Goal: Find specific page/section: Find specific page/section

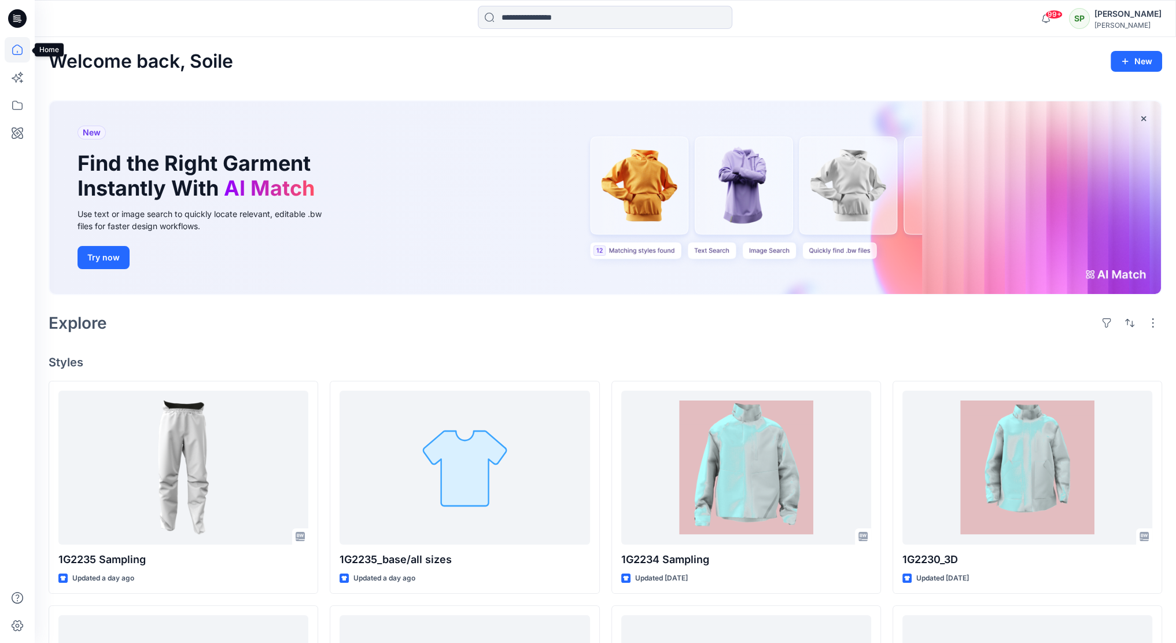
click at [14, 50] on icon at bounding box center [17, 49] width 25 height 25
click at [19, 99] on icon at bounding box center [17, 105] width 25 height 25
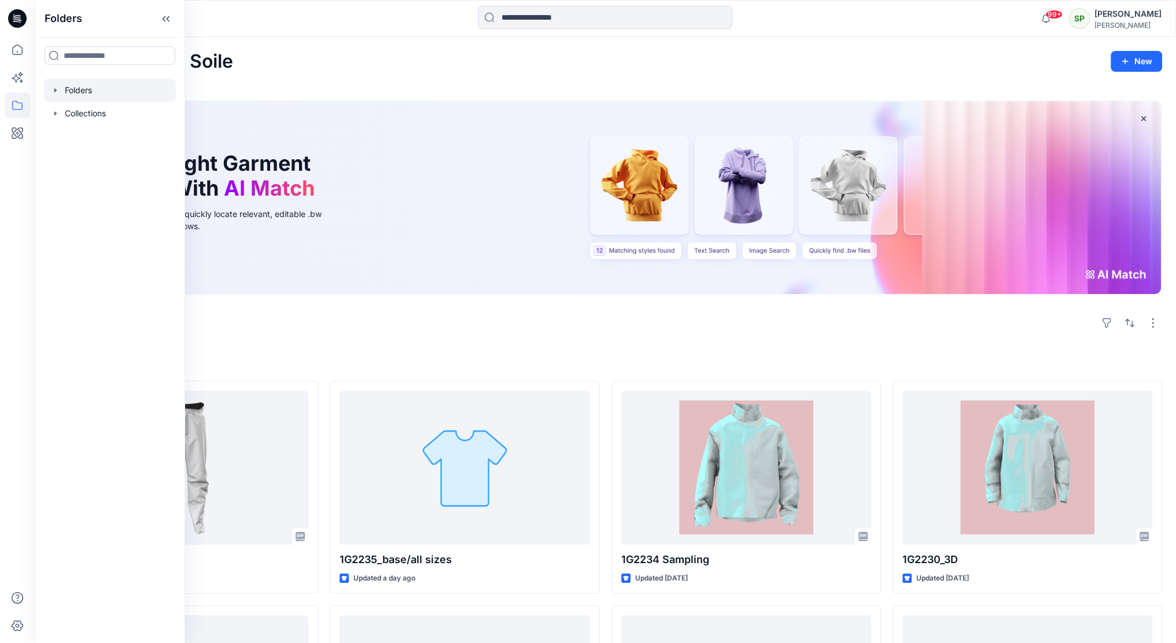
click at [72, 89] on div at bounding box center [110, 90] width 132 height 23
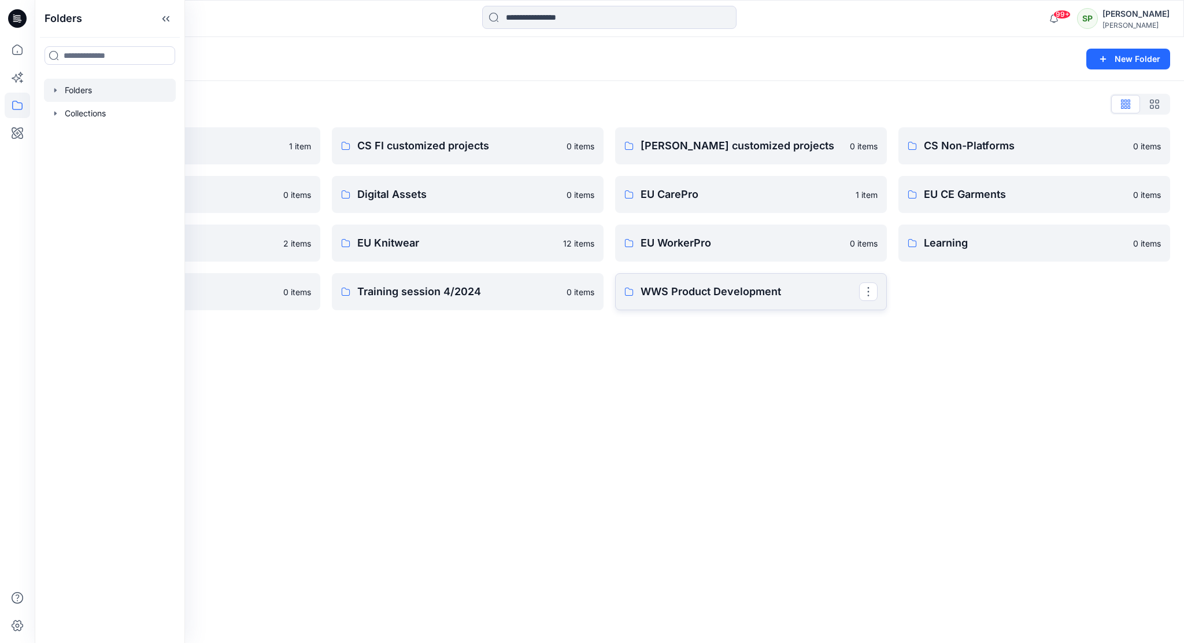
click at [762, 302] on link "WWS Product Development" at bounding box center [751, 291] width 272 height 37
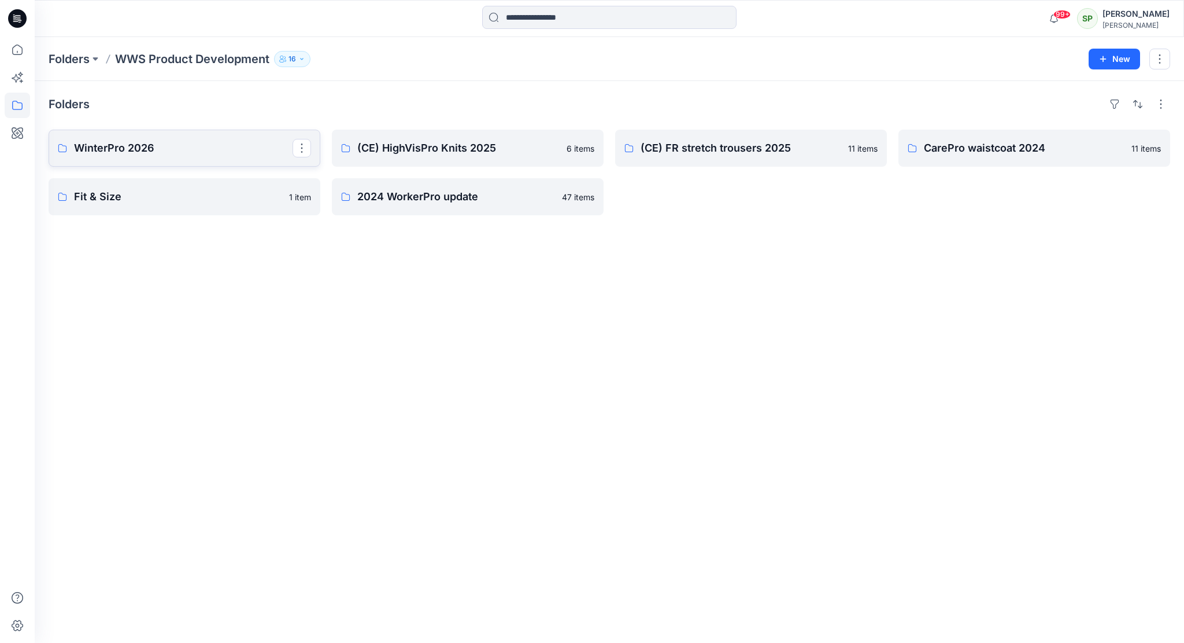
click at [118, 145] on p "WinterPro 2026" at bounding box center [183, 148] width 219 height 16
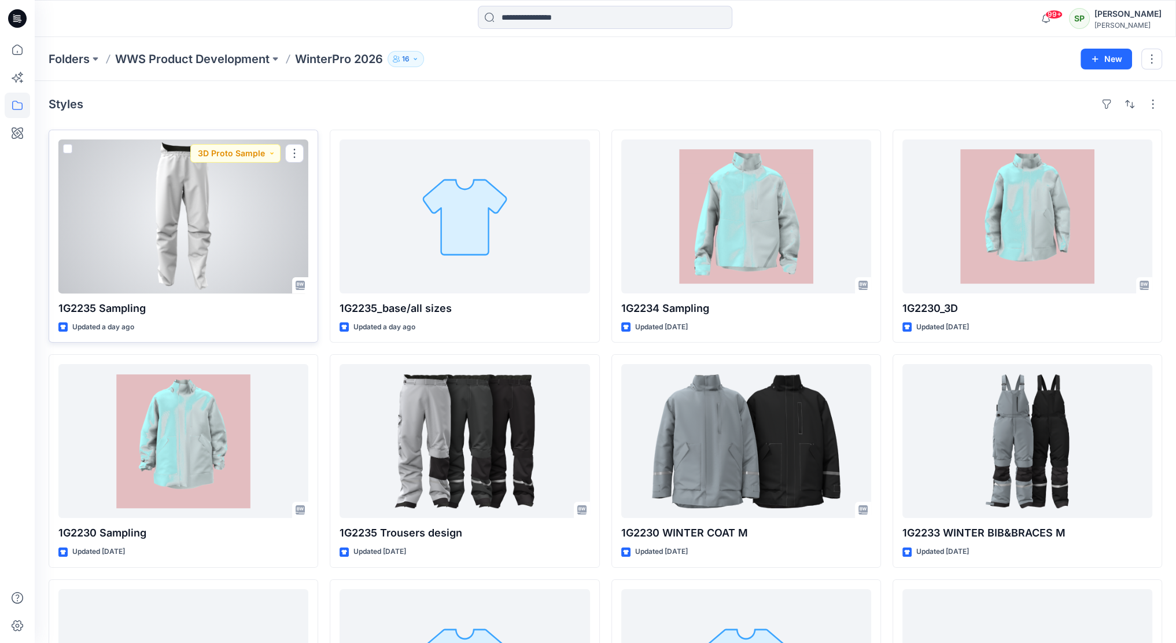
click at [243, 231] on div at bounding box center [183, 216] width 250 height 154
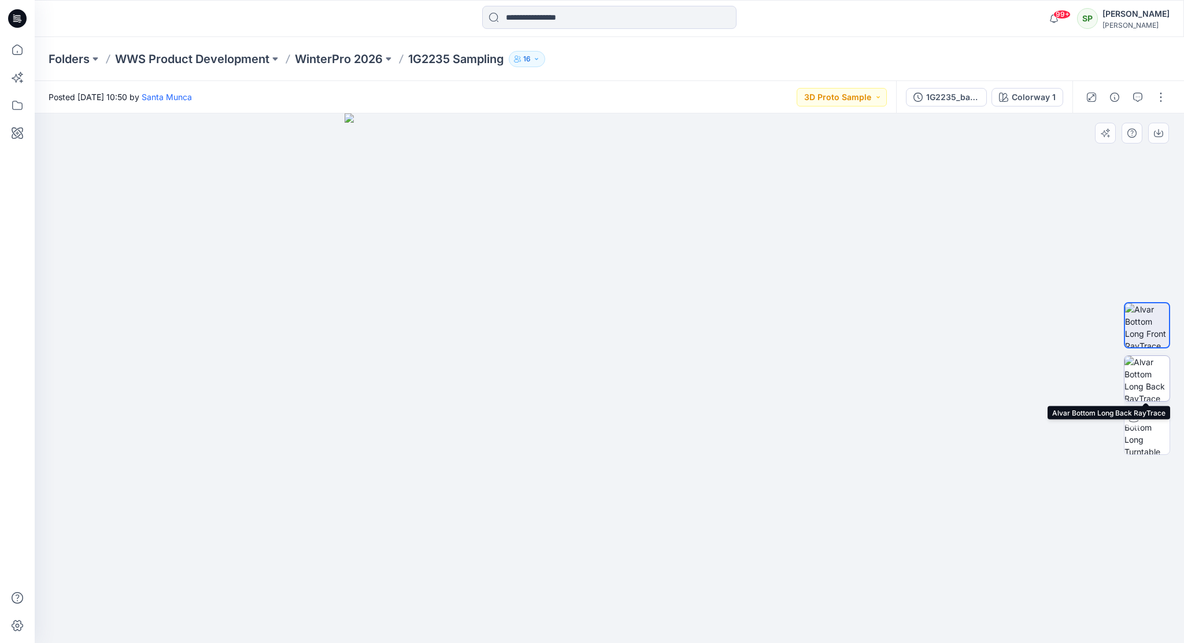
click at [1151, 360] on img at bounding box center [1147, 378] width 45 height 45
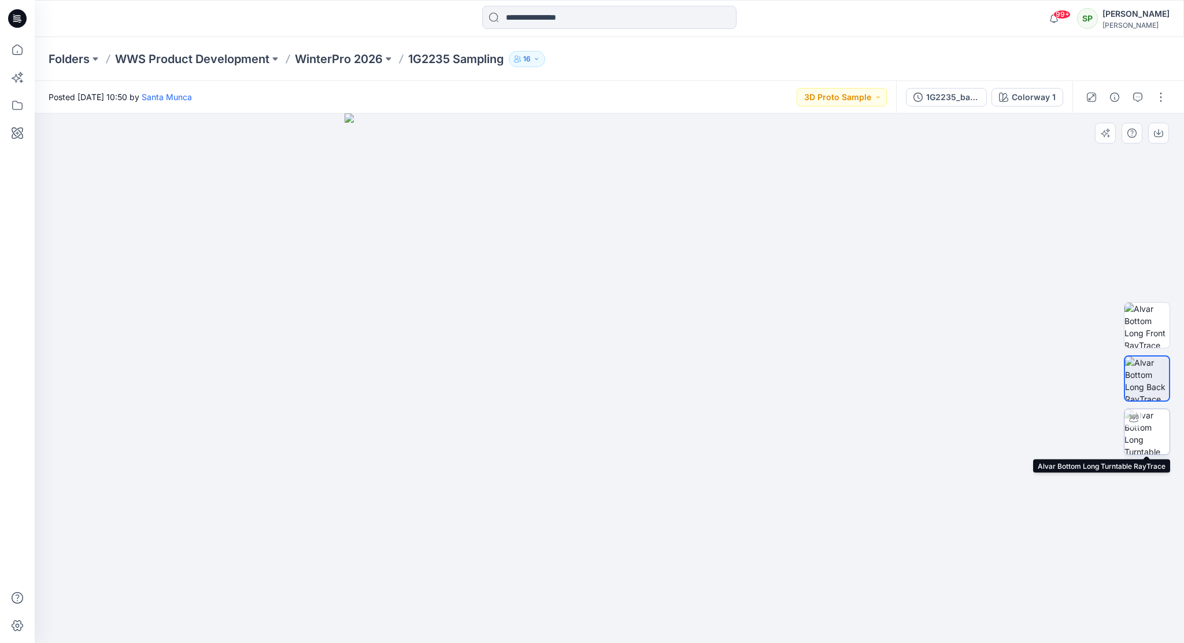
click at [1145, 418] on img at bounding box center [1147, 431] width 45 height 45
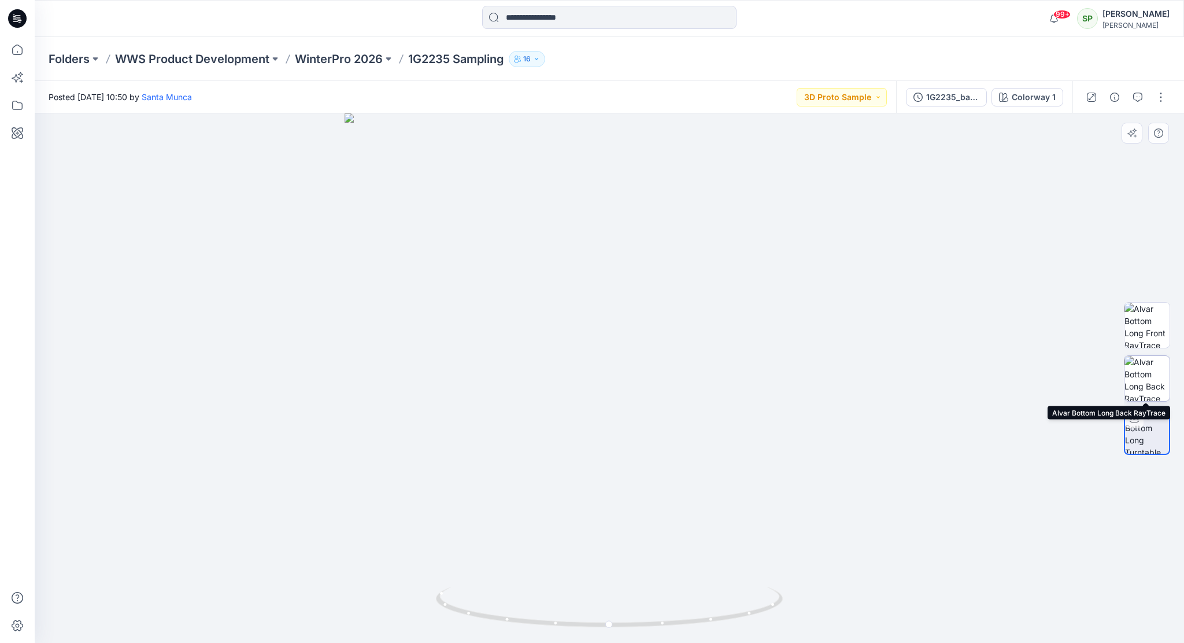
click at [1151, 380] on img at bounding box center [1147, 378] width 45 height 45
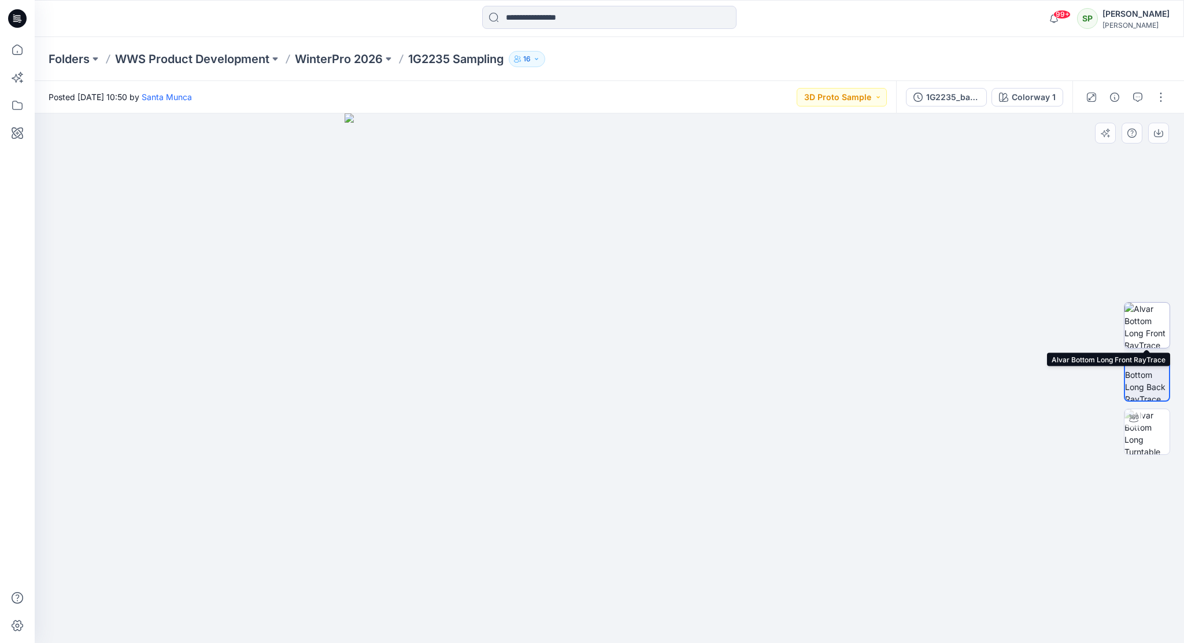
click at [1151, 316] on img at bounding box center [1147, 324] width 45 height 45
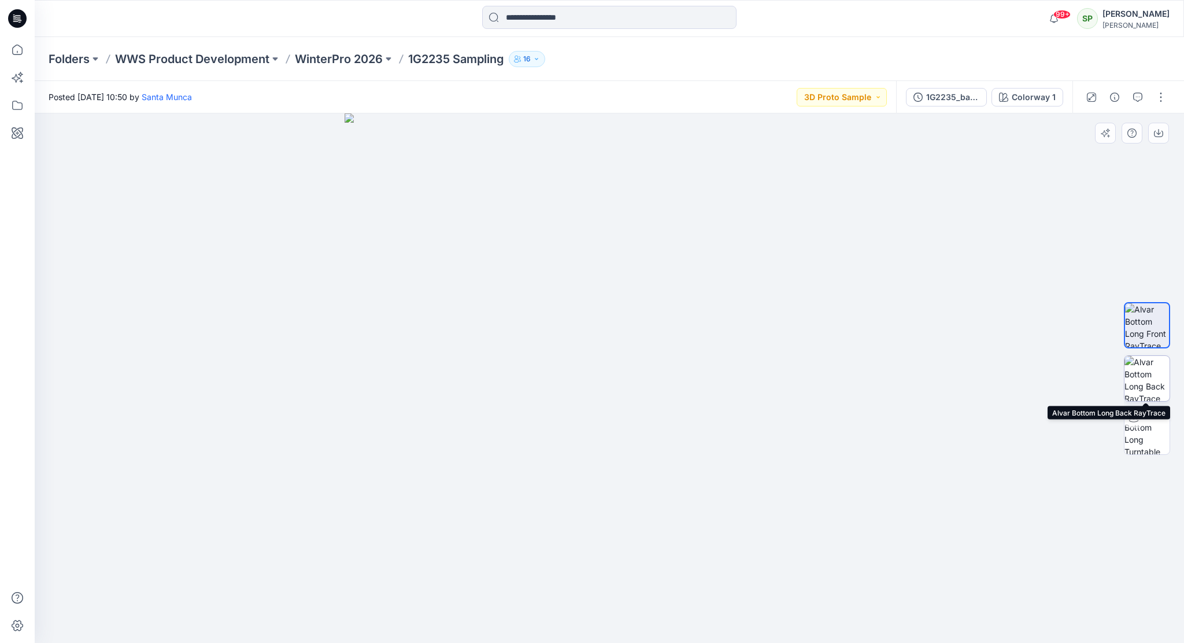
click at [1142, 363] on img at bounding box center [1147, 378] width 45 height 45
